Goal: Task Accomplishment & Management: Use online tool/utility

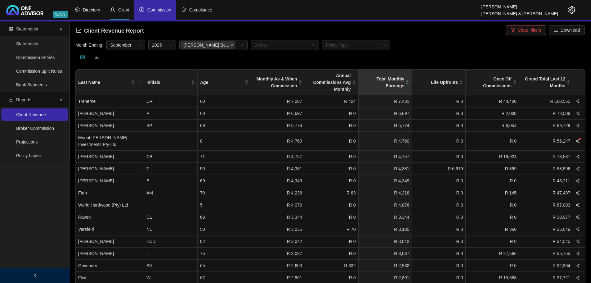
click at [125, 9] on span "Client" at bounding box center [123, 9] width 11 height 5
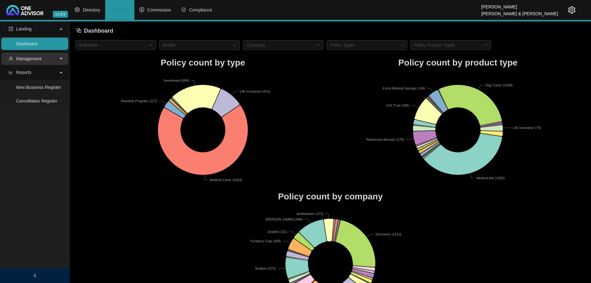
click at [46, 59] on span "Management" at bounding box center [33, 58] width 49 height 12
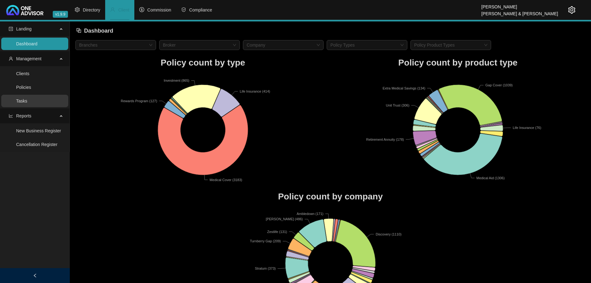
click at [27, 101] on link "Tasks" at bounding box center [21, 100] width 11 height 5
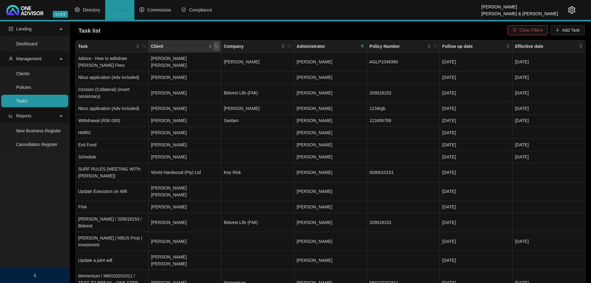
click at [216, 46] on icon "search" at bounding box center [217, 46] width 4 height 4
type input "borai"
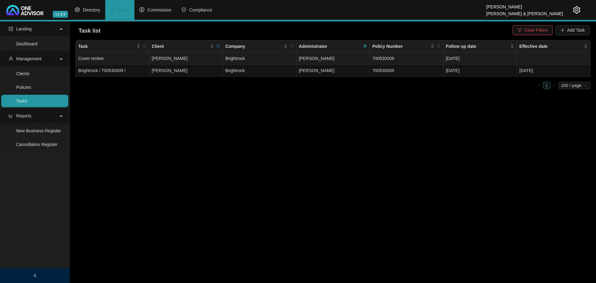
click at [197, 57] on td "Bianca Borain" at bounding box center [186, 58] width 74 height 12
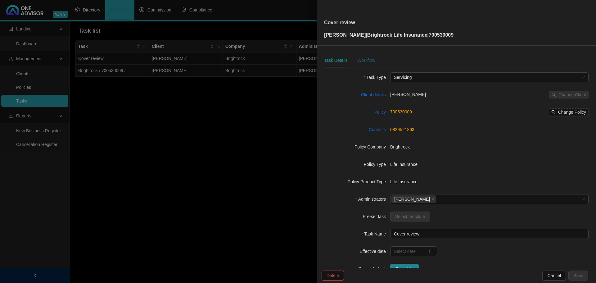
click at [367, 60] on div "Workflow" at bounding box center [366, 60] width 18 height 7
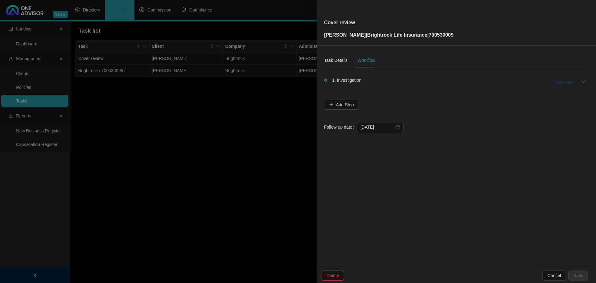
click at [565, 82] on span "View step" at bounding box center [564, 81] width 19 height 7
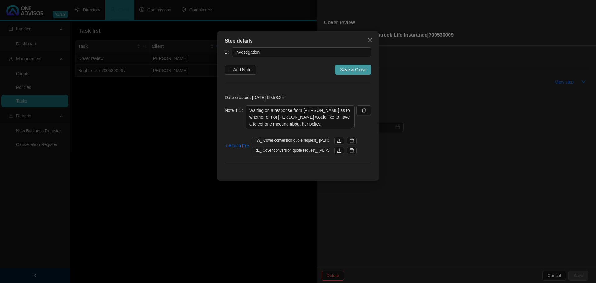
click at [356, 71] on span "Save & Close" at bounding box center [353, 69] width 26 height 7
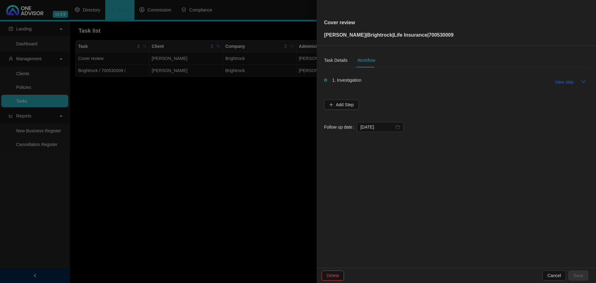
click at [182, 204] on div at bounding box center [298, 141] width 596 height 283
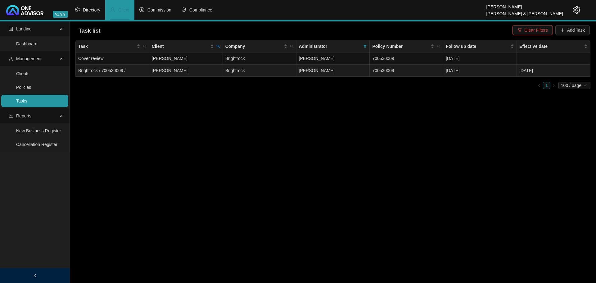
click at [193, 70] on td "Bianca Borain" at bounding box center [186, 71] width 74 height 12
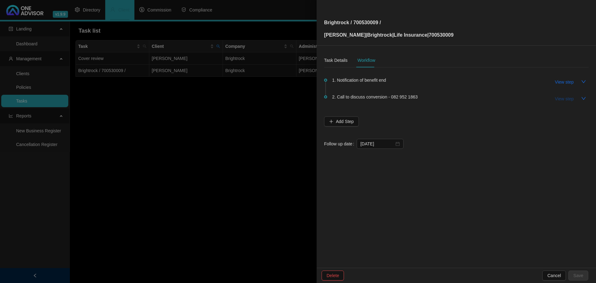
click at [566, 99] on span "View step" at bounding box center [564, 98] width 19 height 7
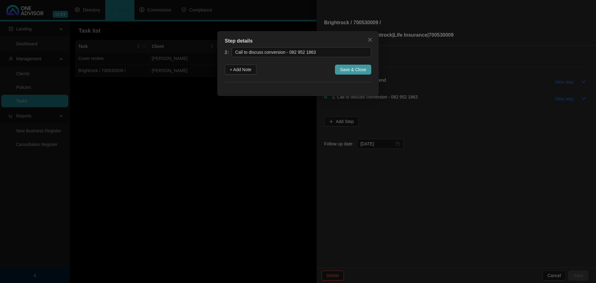
click at [354, 67] on span "Save & Close" at bounding box center [353, 69] width 26 height 7
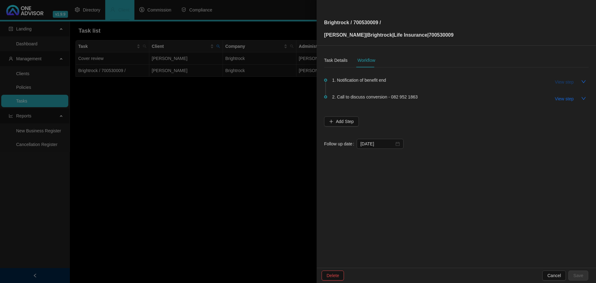
click at [561, 81] on span "View step" at bounding box center [564, 81] width 19 height 7
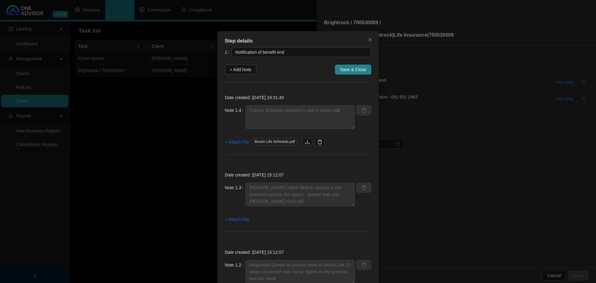
click at [271, 141] on span "Borain Life Schedule.pdf" at bounding box center [275, 141] width 46 height 7
click at [305, 142] on icon "download" at bounding box center [307, 141] width 5 height 5
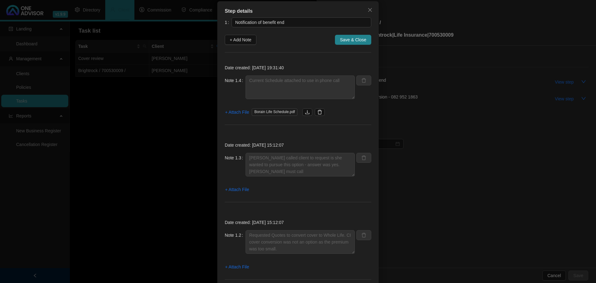
scroll to position [6, 0]
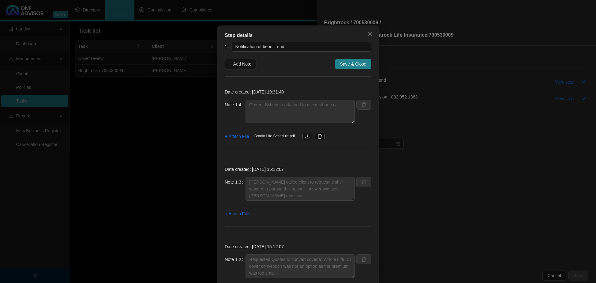
click at [438, 143] on div "Step details 1 Notification of benefit end + Add Note Save & Close Date created…" at bounding box center [298, 141] width 596 height 283
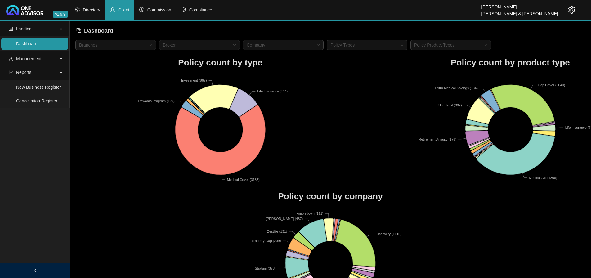
click at [573, 9] on icon "setting" at bounding box center [571, 9] width 7 height 7
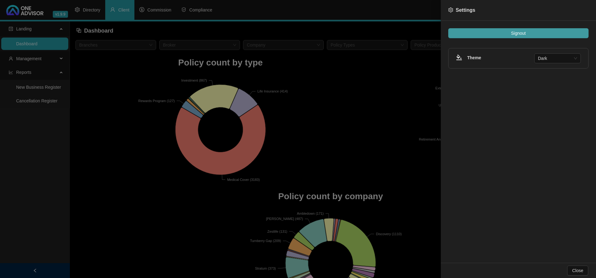
click at [514, 34] on span "Signout" at bounding box center [518, 33] width 15 height 7
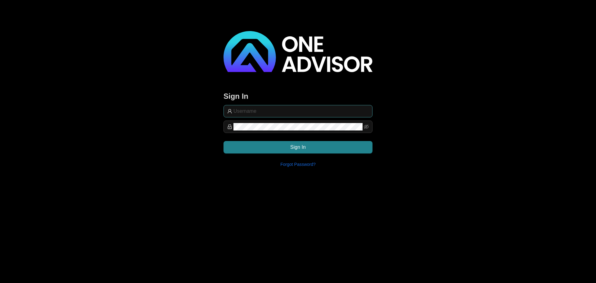
click at [250, 112] on input "text" at bounding box center [300, 110] width 135 height 7
click at [186, 182] on main "Sign In Sign In Forgot Password?" at bounding box center [298, 141] width 596 height 283
type input "support@brokerassist"
drag, startPoint x: 353, startPoint y: 217, endPoint x: 344, endPoint y: 192, distance: 26.0
click at [353, 217] on main "Sign In support@brokerassist Sign In Forgot Password?" at bounding box center [298, 141] width 596 height 283
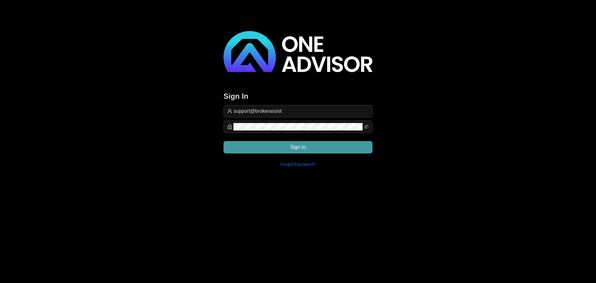
click at [298, 144] on span "Sign In" at bounding box center [298, 146] width 16 height 7
